Goal: Transaction & Acquisition: Obtain resource

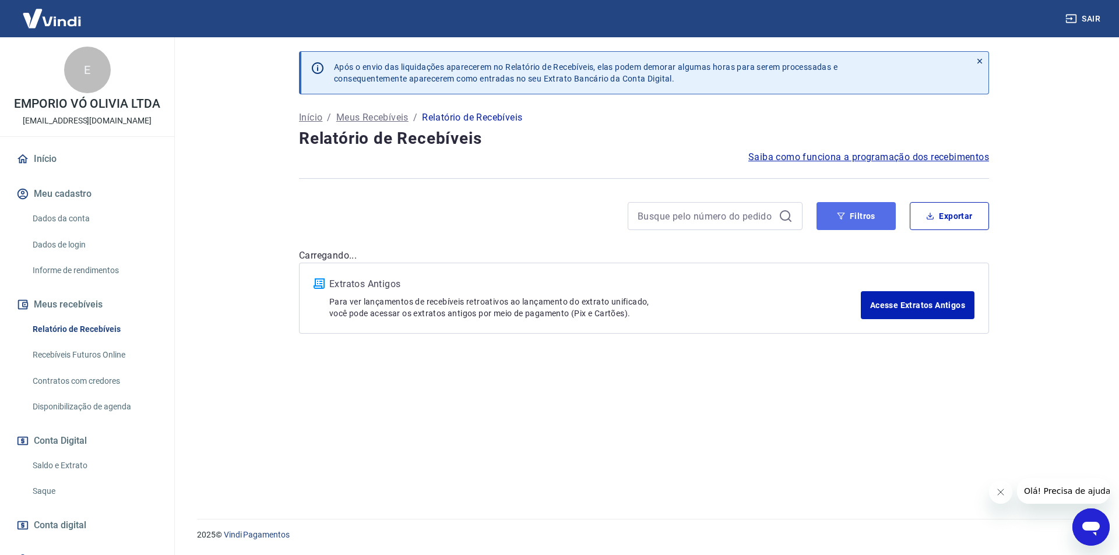
drag, startPoint x: 882, startPoint y: 221, endPoint x: 874, endPoint y: 227, distance: 9.6
click at [881, 220] on button "Filtros" at bounding box center [855, 216] width 79 height 28
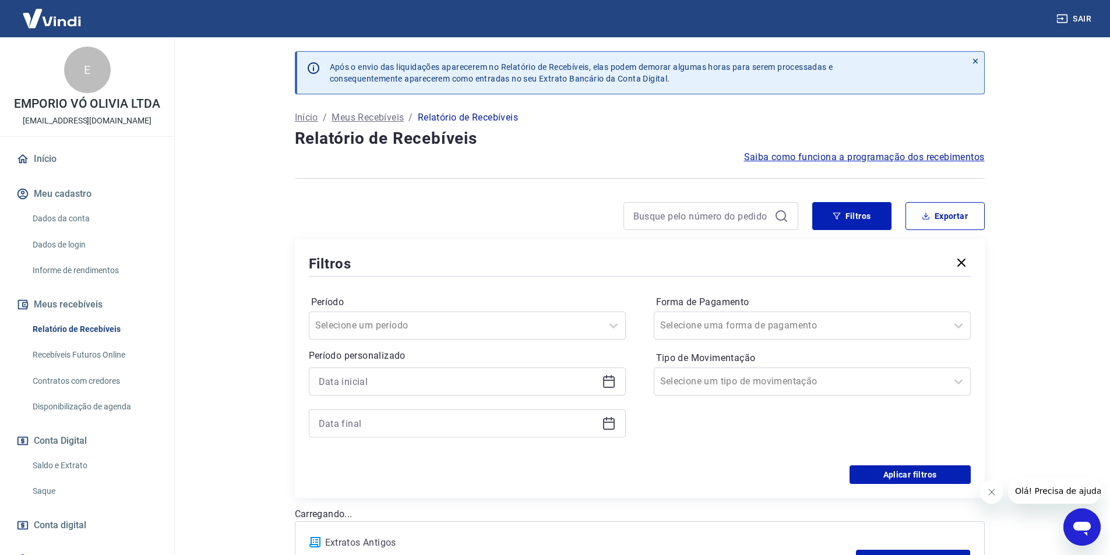
click at [608, 386] on icon at bounding box center [609, 382] width 14 height 14
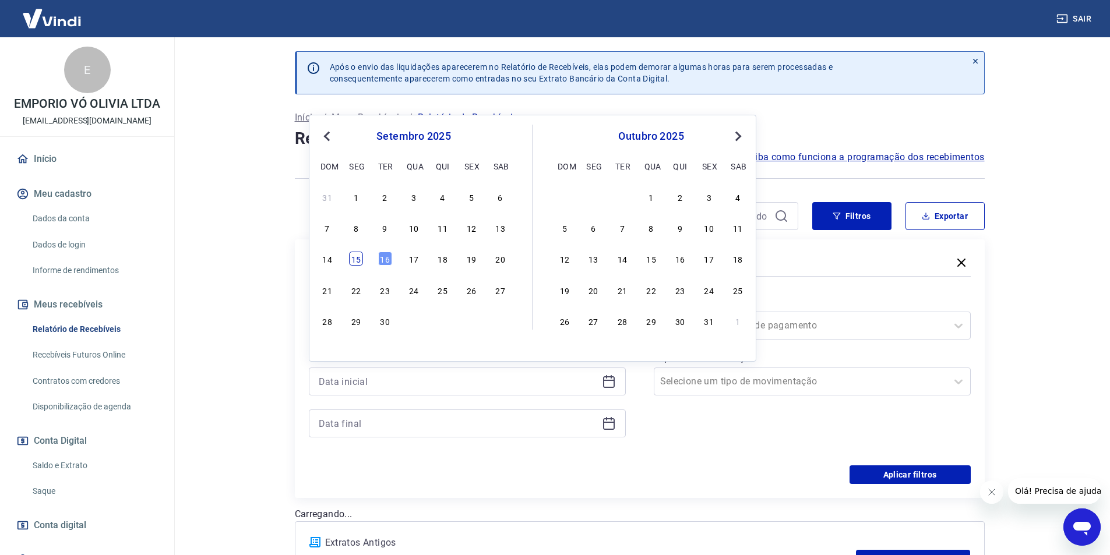
click at [359, 262] on div "15" at bounding box center [356, 259] width 14 height 14
type input "[DATE]"
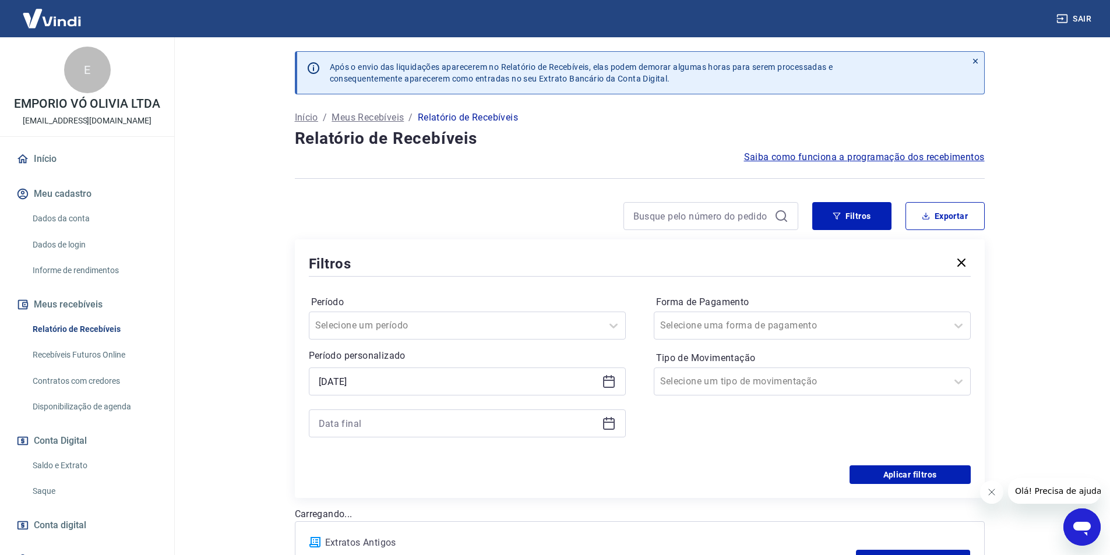
click at [616, 423] on div at bounding box center [467, 424] width 317 height 28
click at [606, 425] on icon at bounding box center [609, 424] width 14 height 14
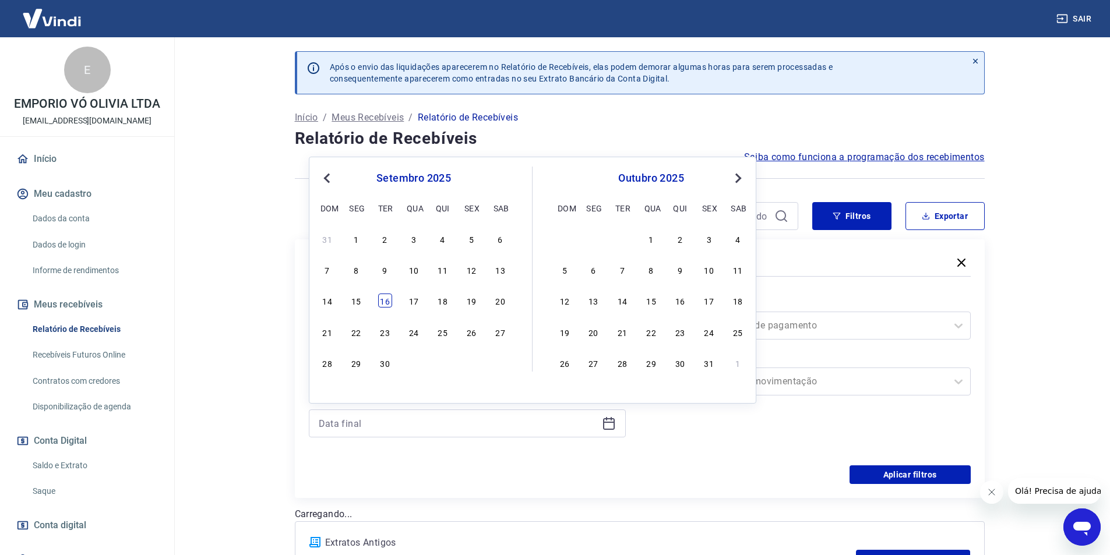
click at [386, 298] on div "16" at bounding box center [385, 301] width 14 height 14
type input "[DATE]"
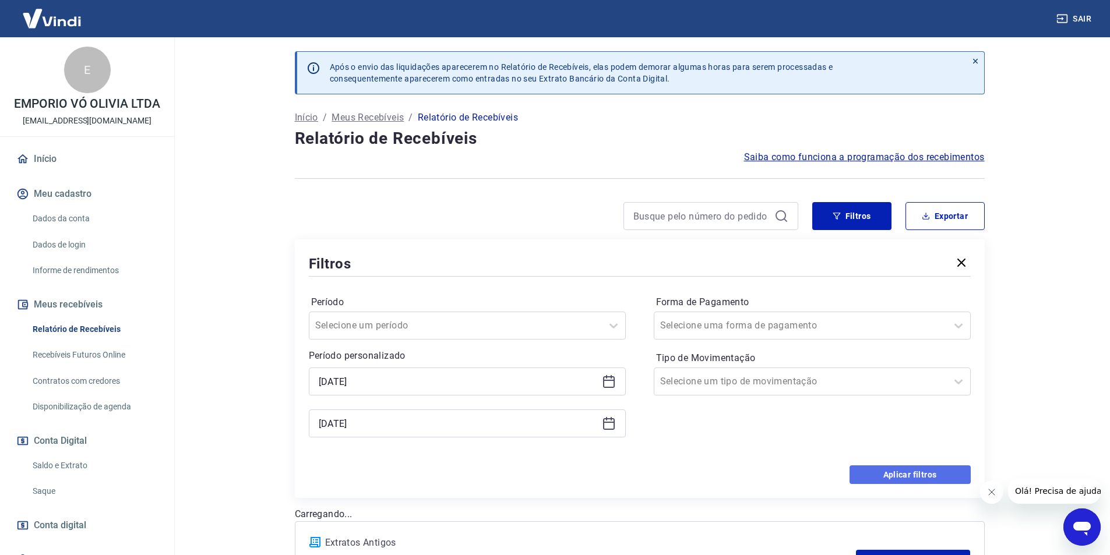
click at [901, 468] on button "Aplicar filtros" at bounding box center [909, 475] width 121 height 19
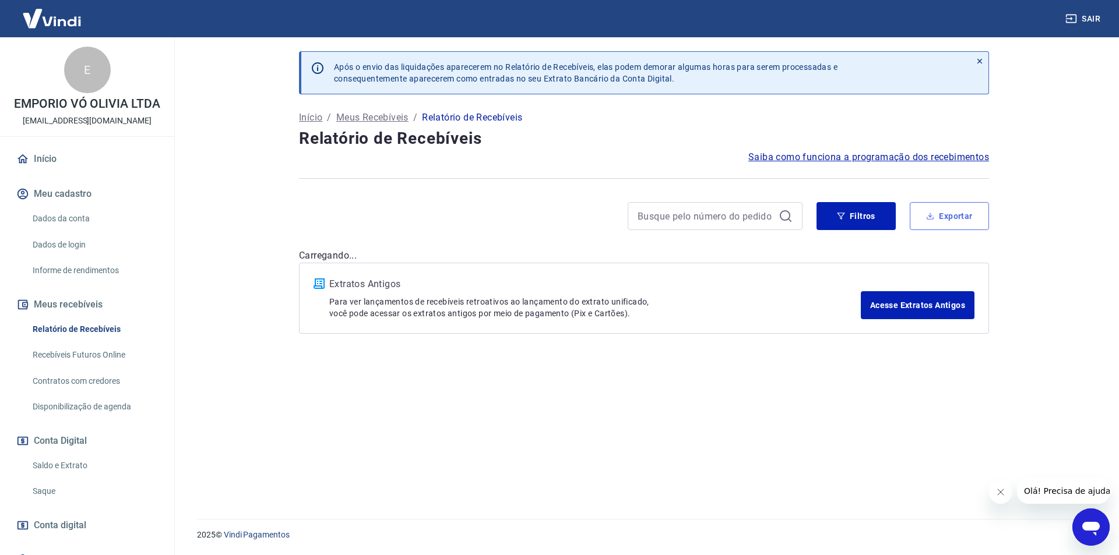
click at [951, 227] on button "Exportar" at bounding box center [948, 216] width 79 height 28
type input "[DATE]"
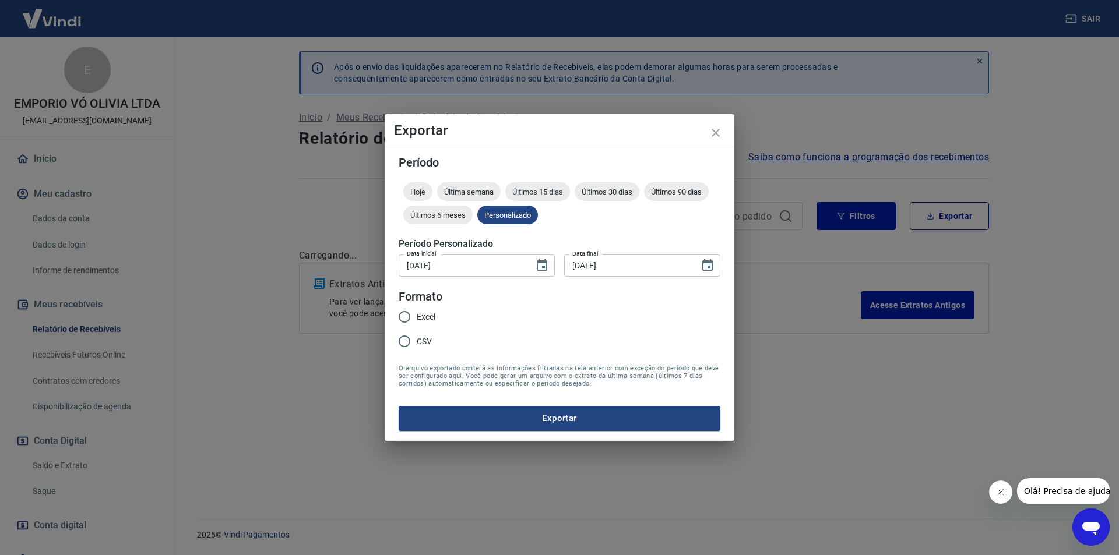
click at [408, 314] on input "Excel" at bounding box center [404, 317] width 24 height 24
radio input "true"
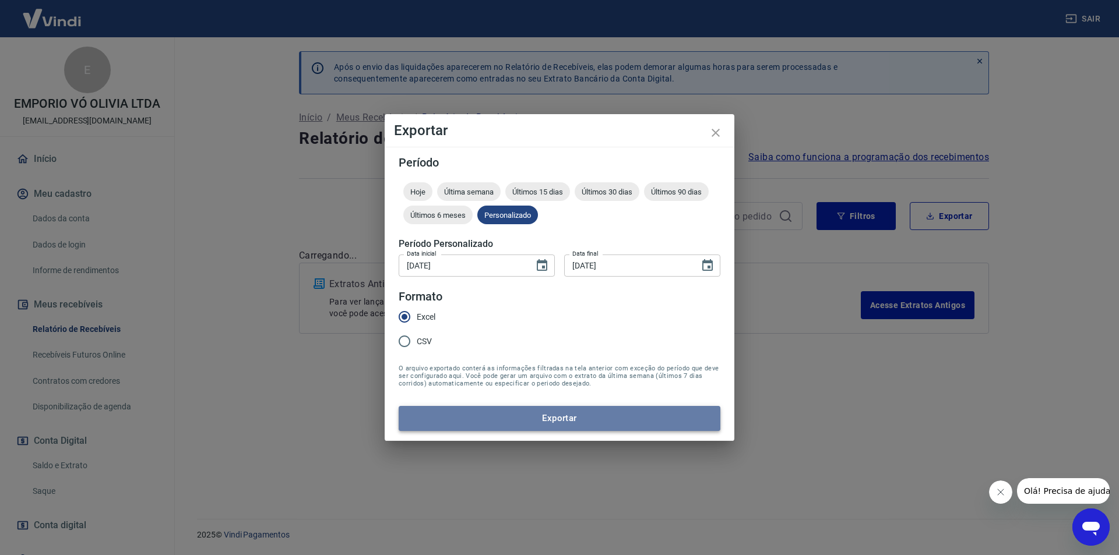
click at [483, 418] on button "Exportar" at bounding box center [560, 418] width 322 height 24
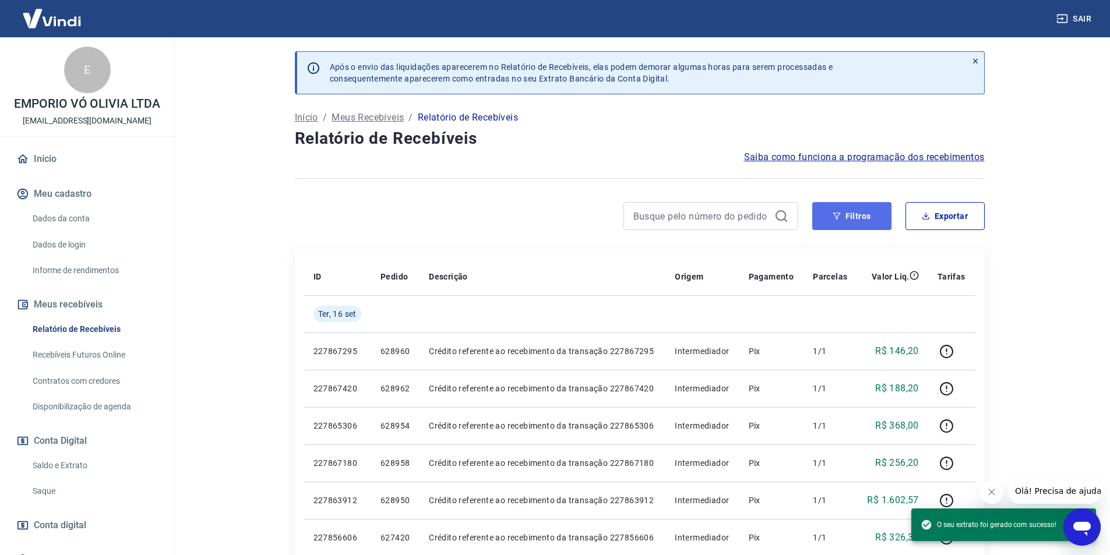
click at [859, 216] on button "Filtros" at bounding box center [851, 216] width 79 height 28
